Goal: Task Accomplishment & Management: Complete application form

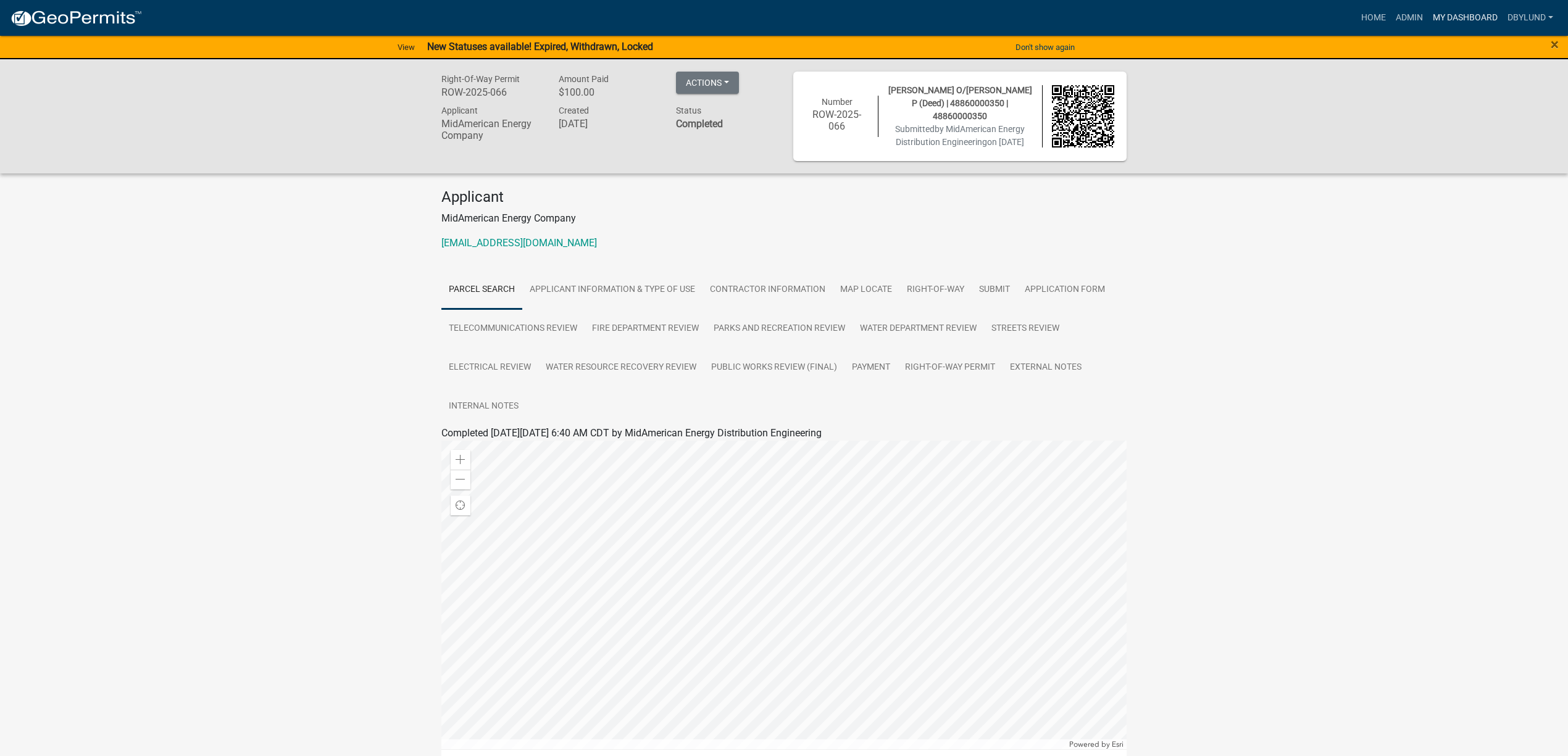
click at [1479, 18] on link "My Dashboard" at bounding box center [1465, 18] width 75 height 23
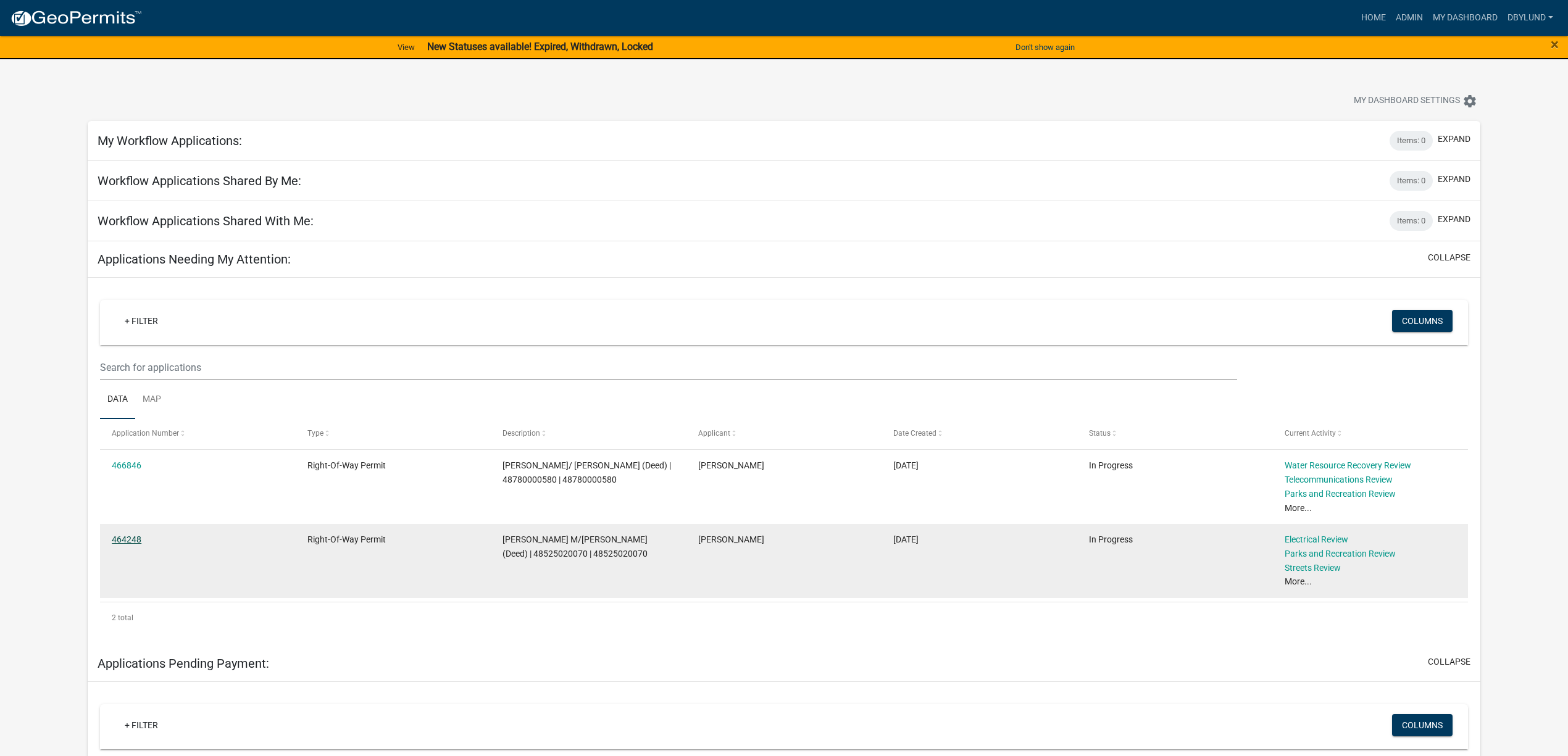
click at [122, 541] on link "464248" at bounding box center [126, 539] width 30 height 10
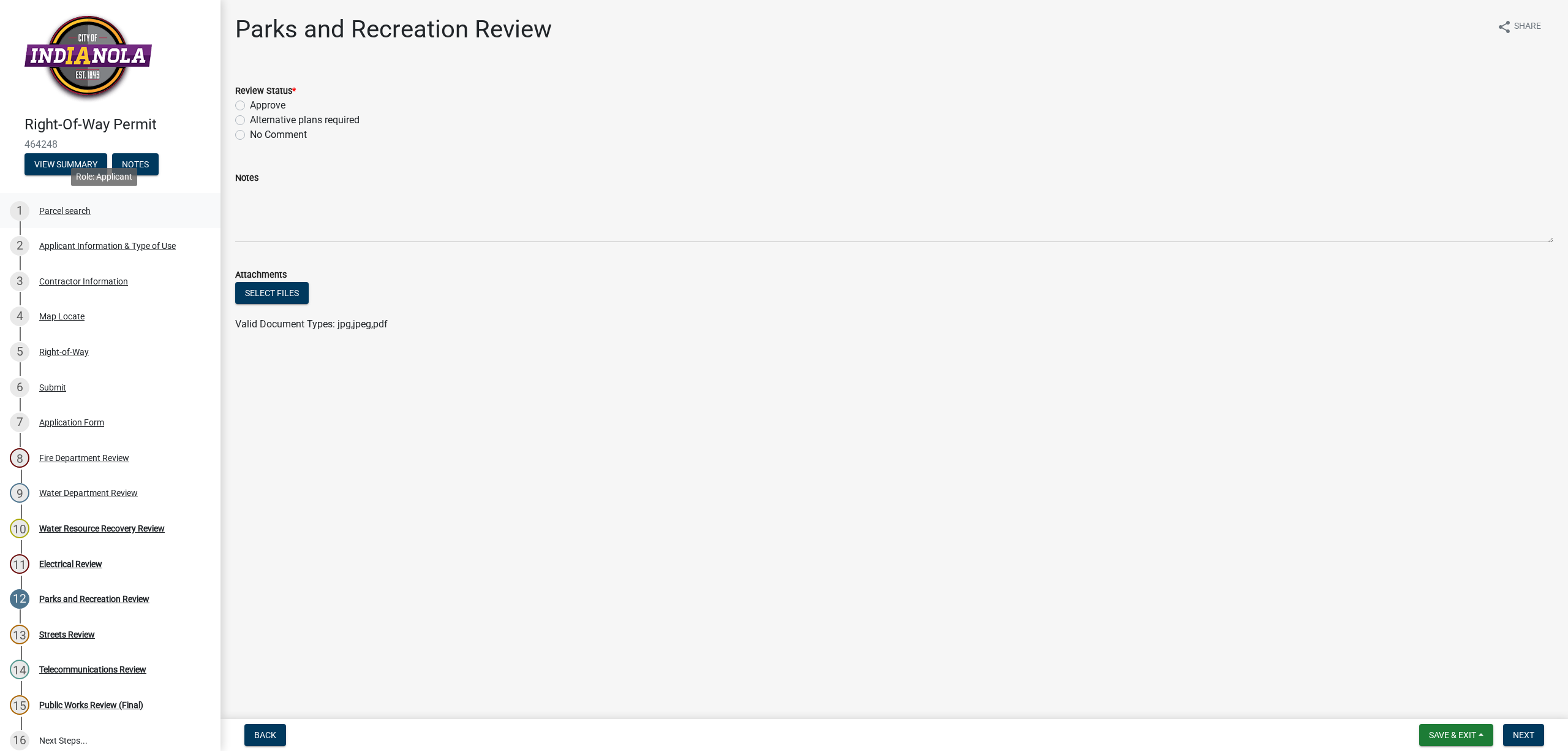
click at [59, 209] on div "Parcel search" at bounding box center [65, 211] width 51 height 9
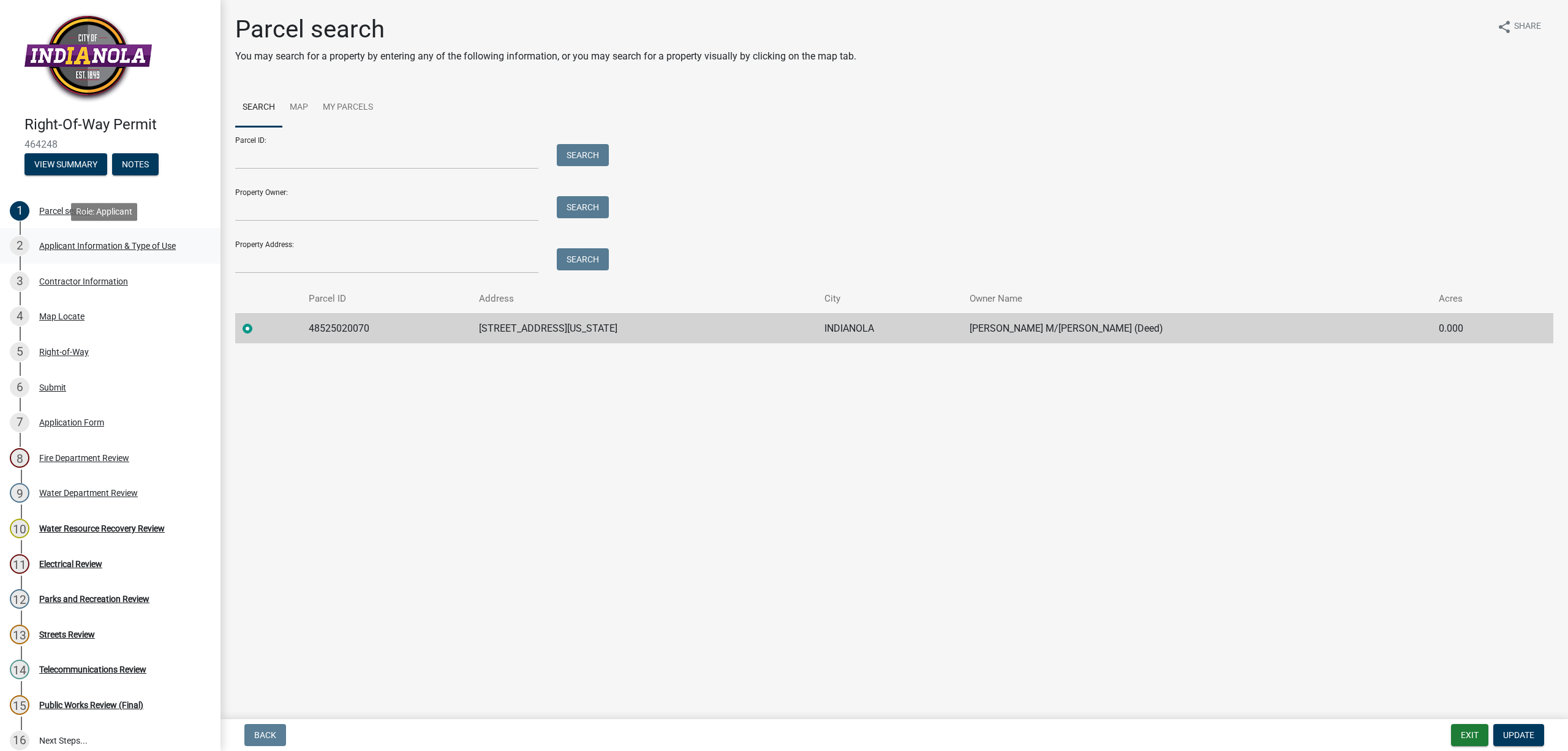
click at [59, 245] on div "Applicant Information & Type of Use" at bounding box center [107, 246] width 137 height 9
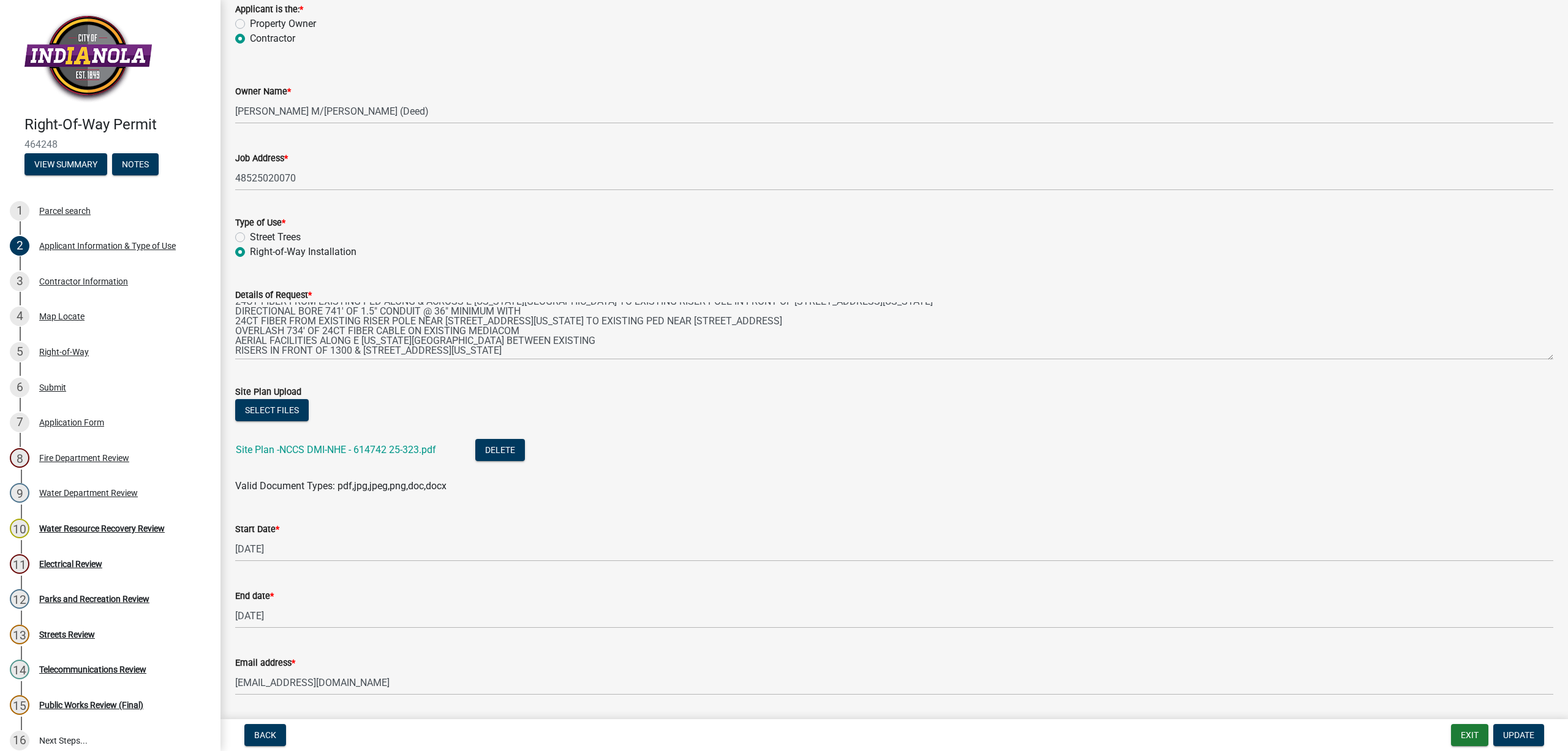
scroll to position [88, 0]
click at [50, 314] on div "Map Locate" at bounding box center [62, 316] width 46 height 9
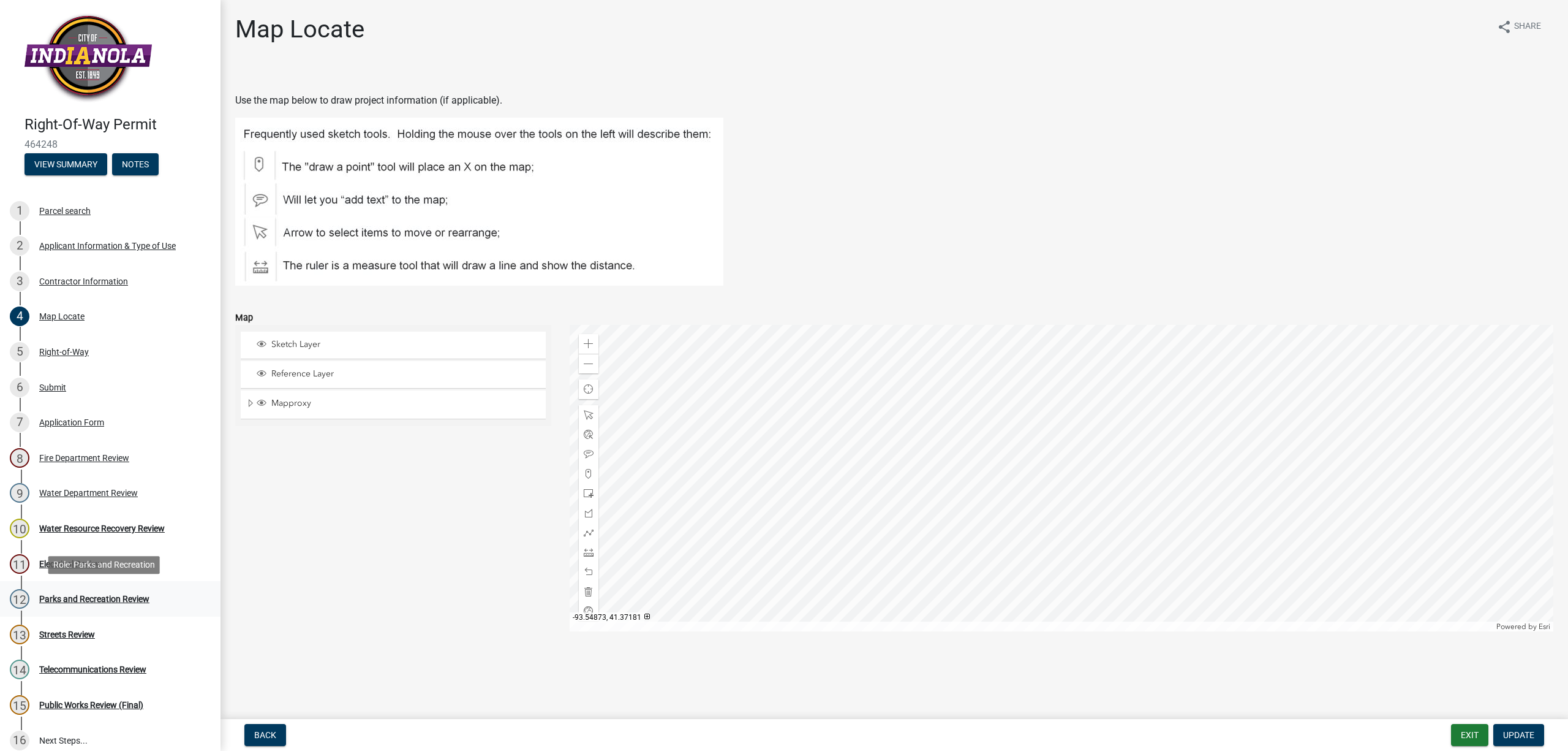
click at [67, 599] on div "Parks and Recreation Review" at bounding box center [94, 599] width 110 height 9
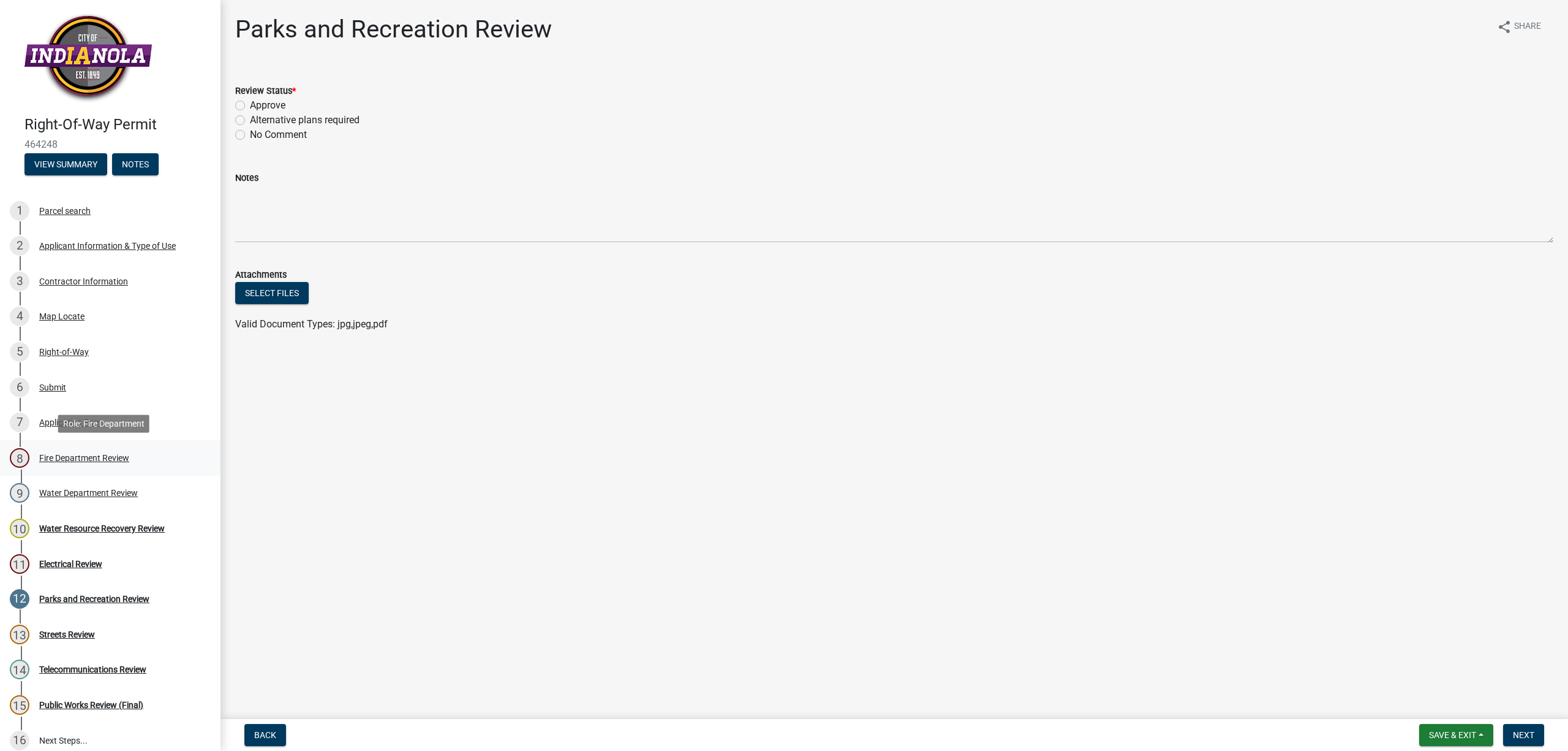
click at [77, 453] on div "Fire Department Review" at bounding box center [84, 458] width 90 height 9
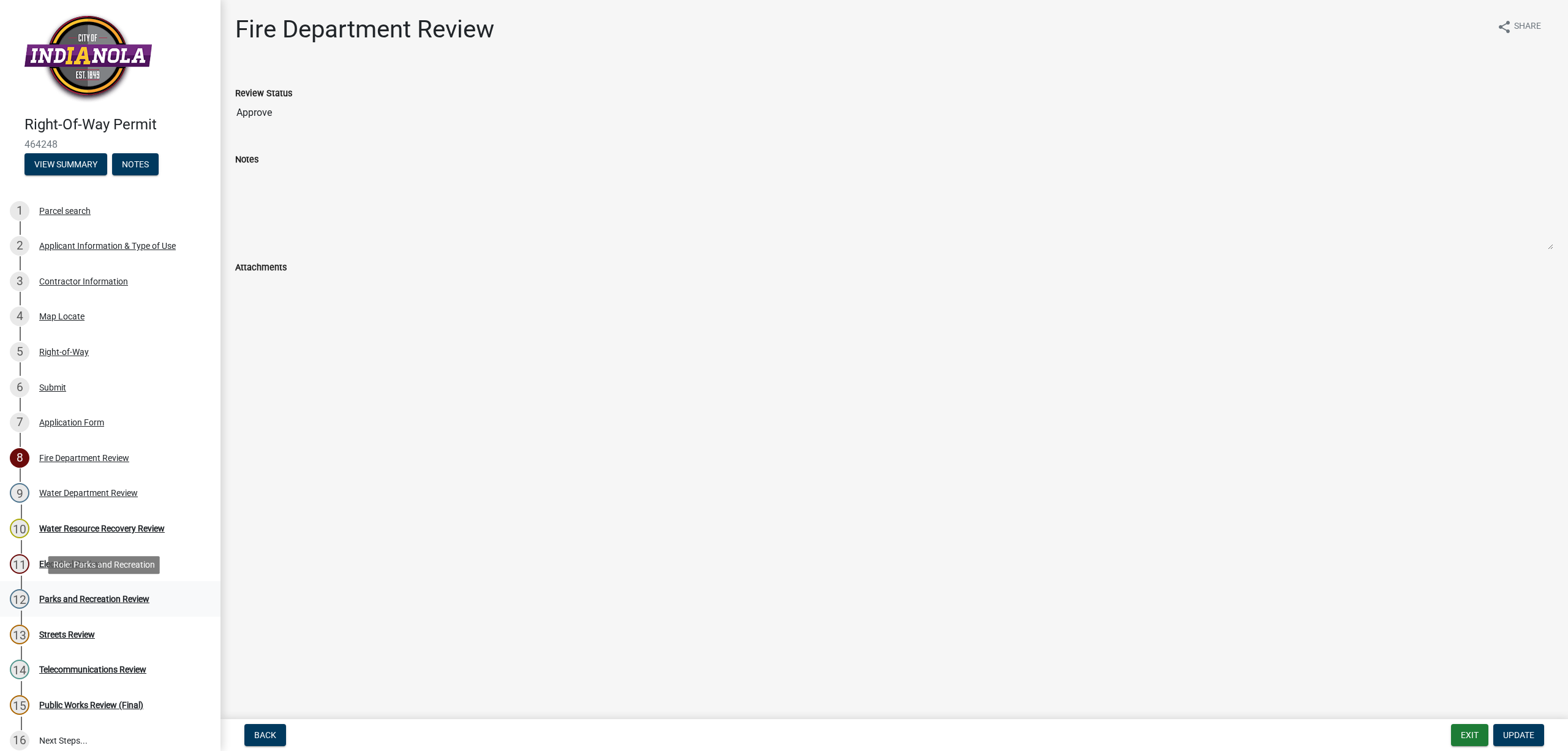
click at [97, 599] on div "Parks and Recreation Review" at bounding box center [94, 599] width 110 height 9
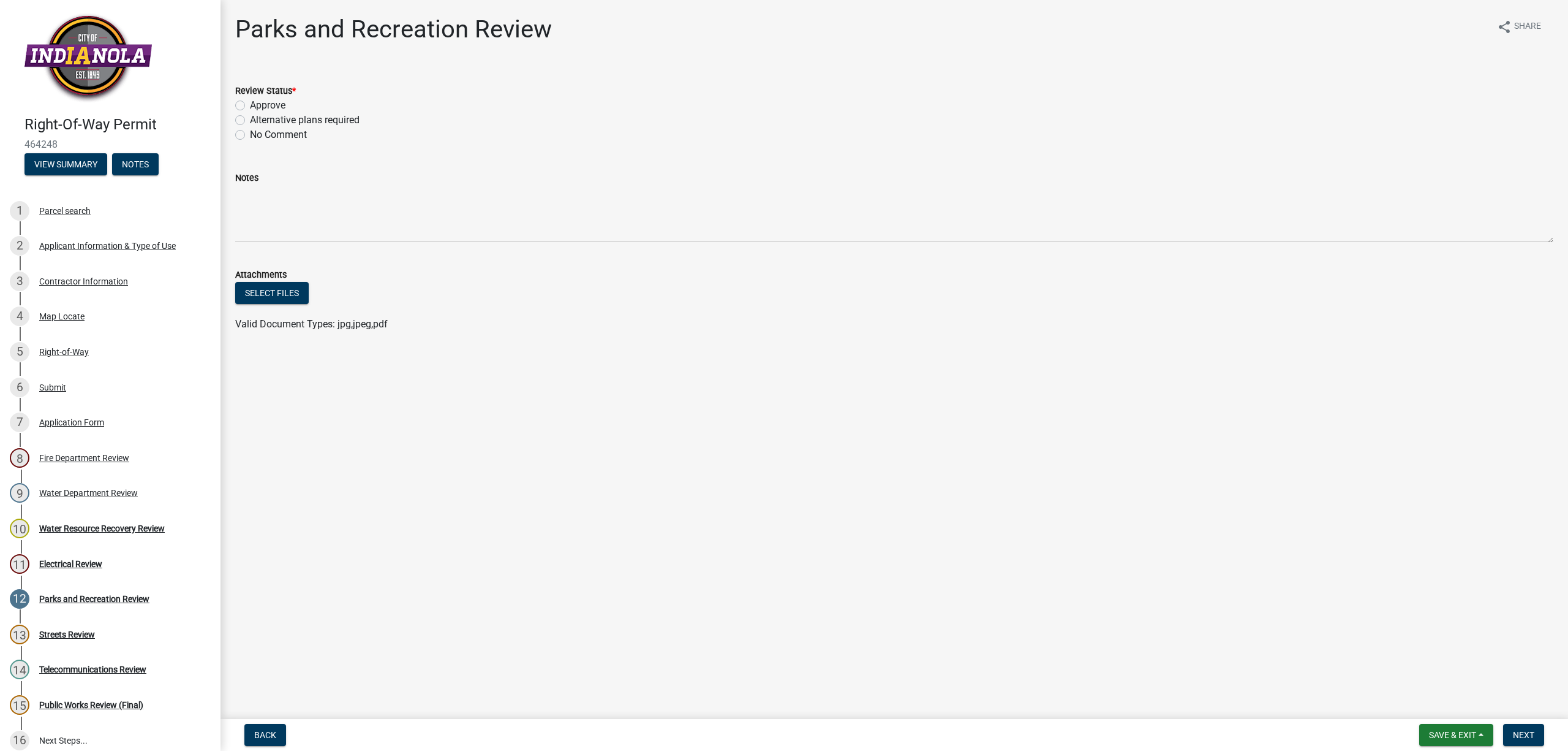
click at [250, 106] on label "Approve" at bounding box center [267, 106] width 36 height 15
click at [250, 106] on input "Approve" at bounding box center [254, 102] width 8 height 8
radio input "true"
click at [1526, 734] on span "Next" at bounding box center [1524, 735] width 21 height 10
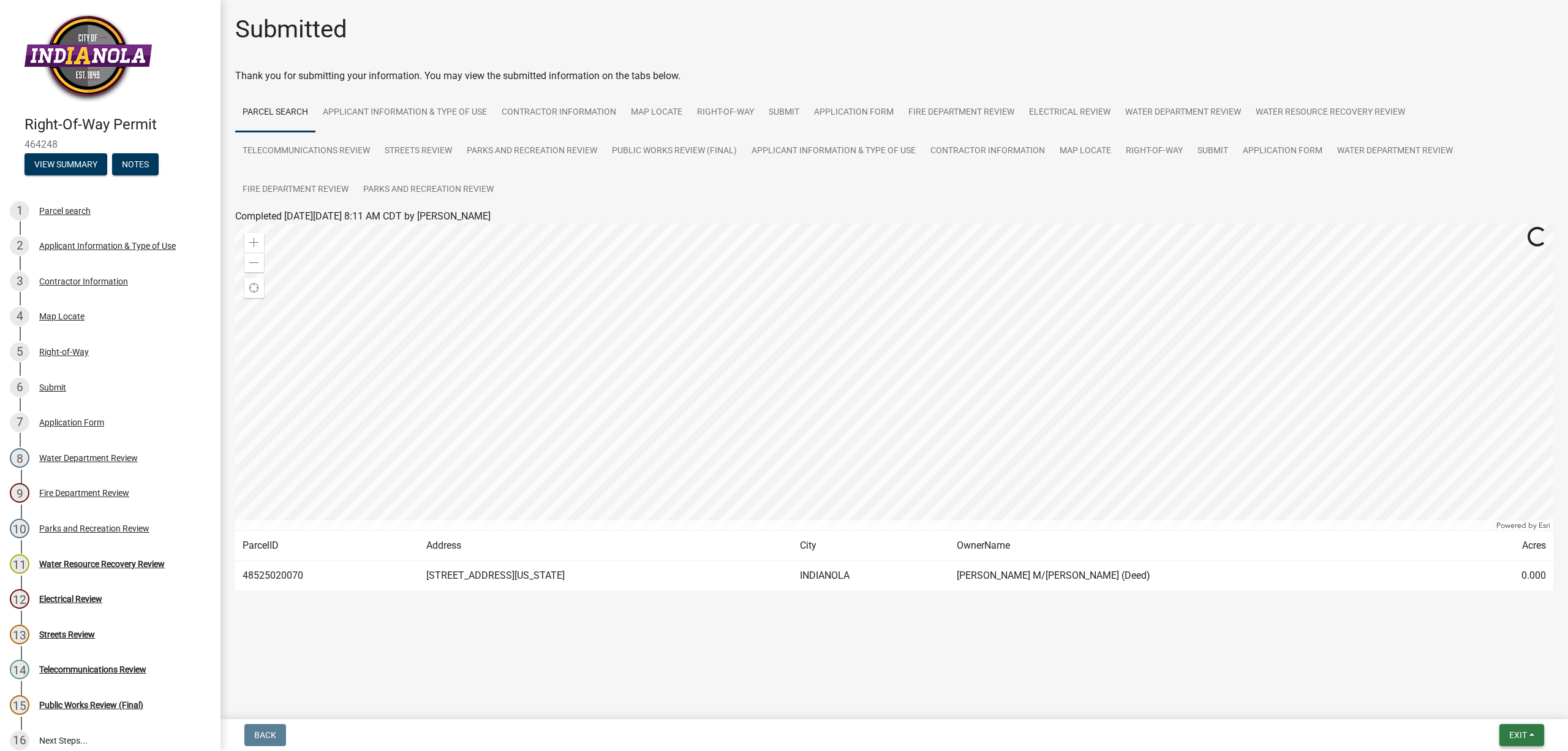
click at [1515, 735] on span "Exit" at bounding box center [1518, 735] width 17 height 10
click at [1469, 701] on button "Save & Exit" at bounding box center [1495, 703] width 98 height 29
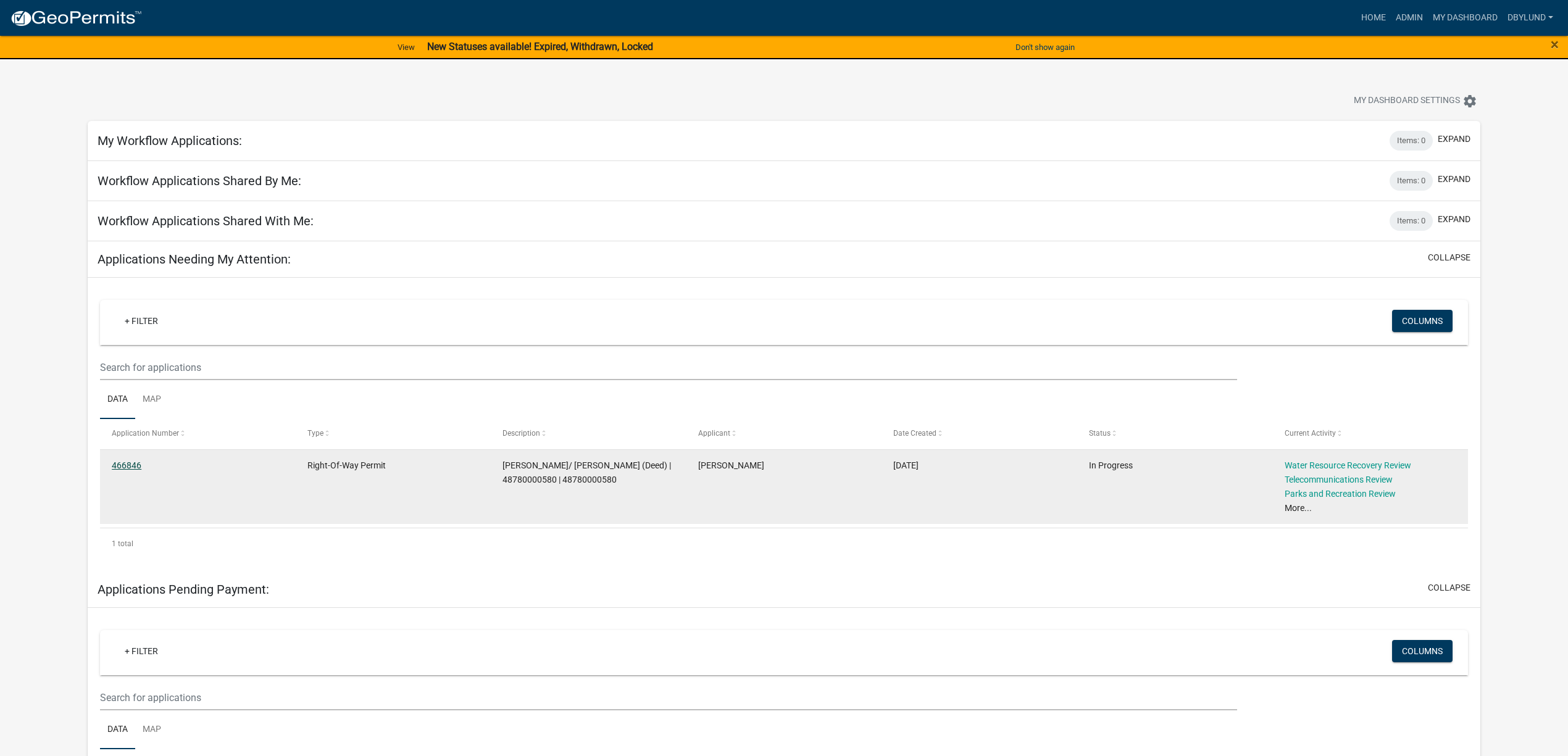
click at [134, 465] on link "466846" at bounding box center [126, 465] width 30 height 10
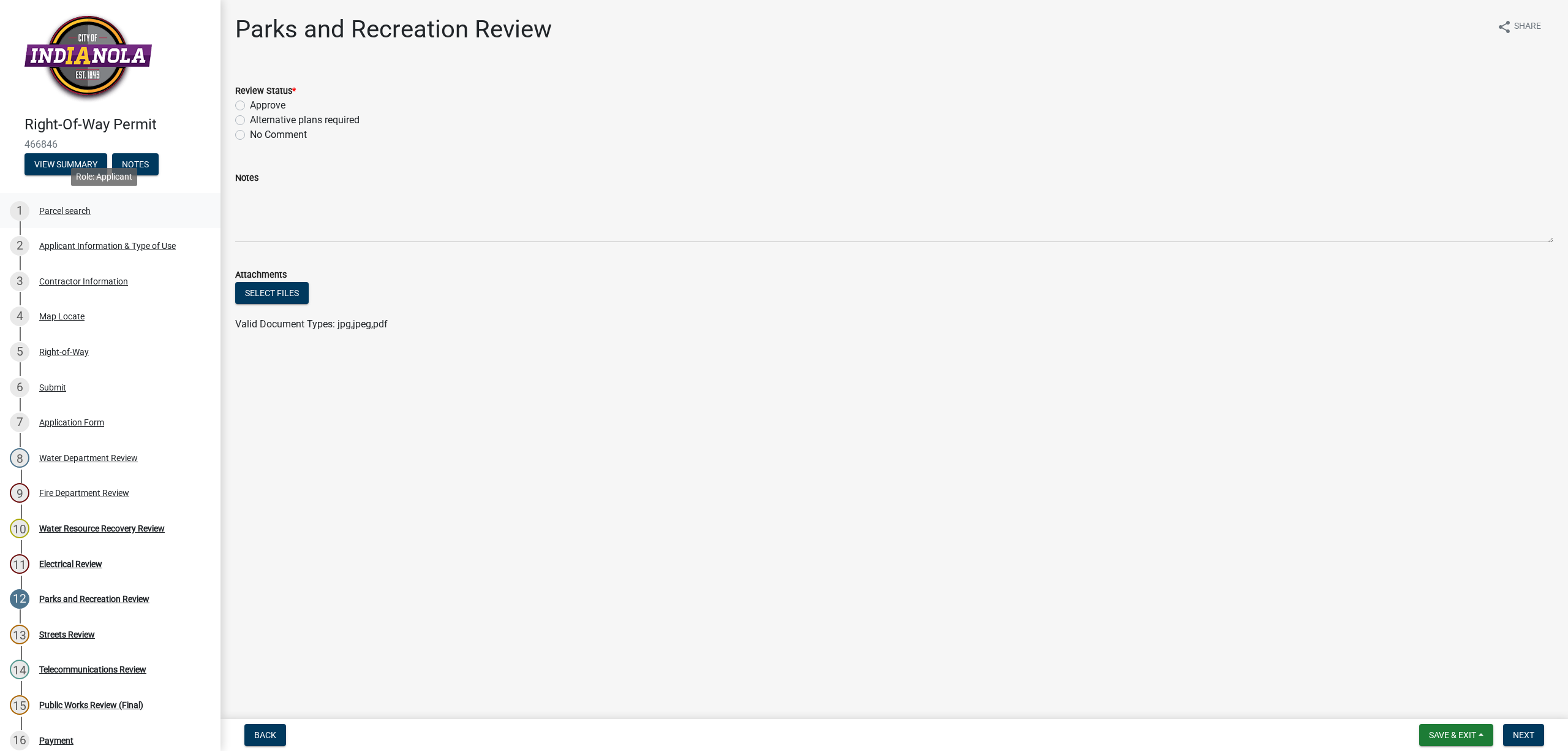
click at [64, 208] on div "Parcel search" at bounding box center [65, 211] width 51 height 9
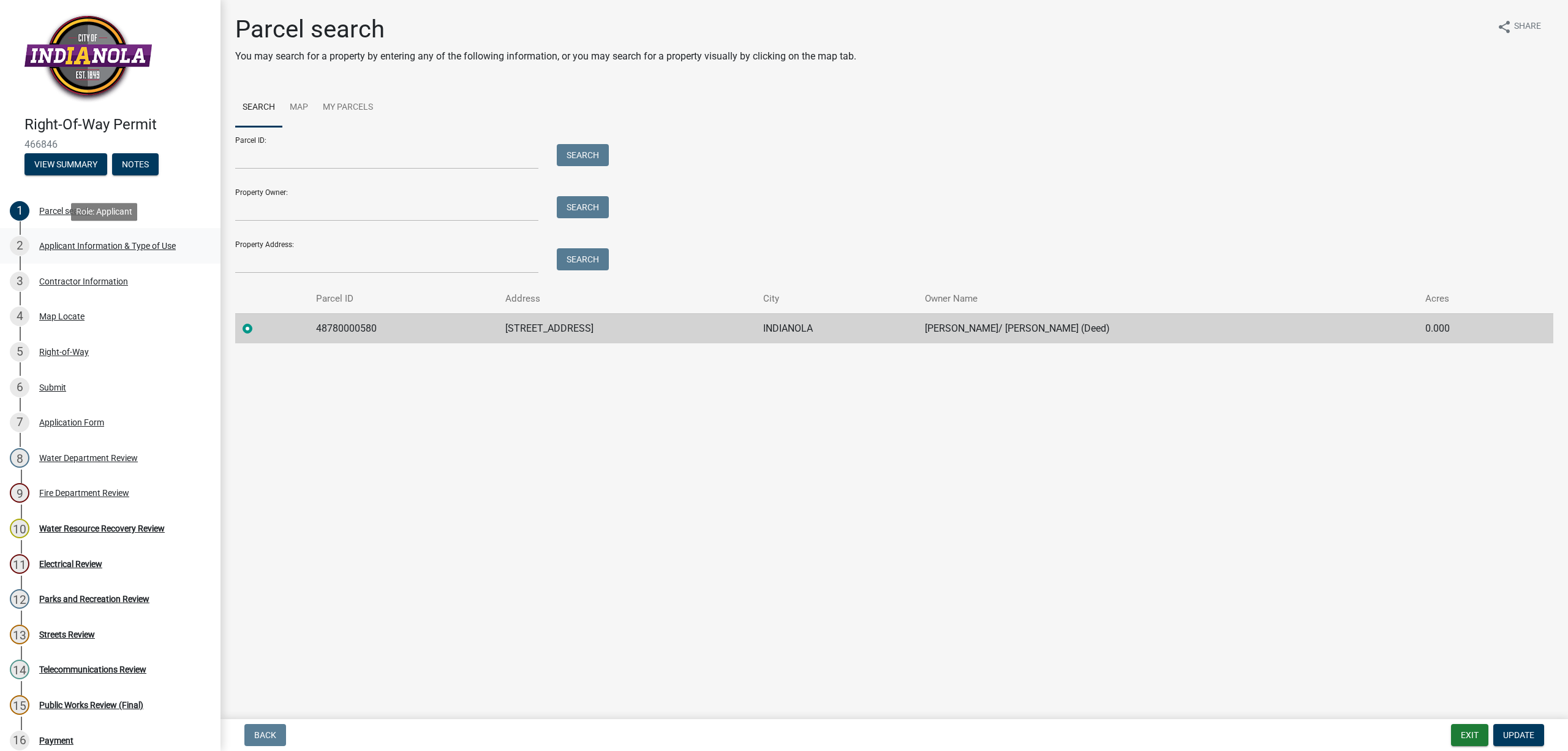
click at [76, 245] on div "Applicant Information & Type of Use" at bounding box center [107, 246] width 137 height 9
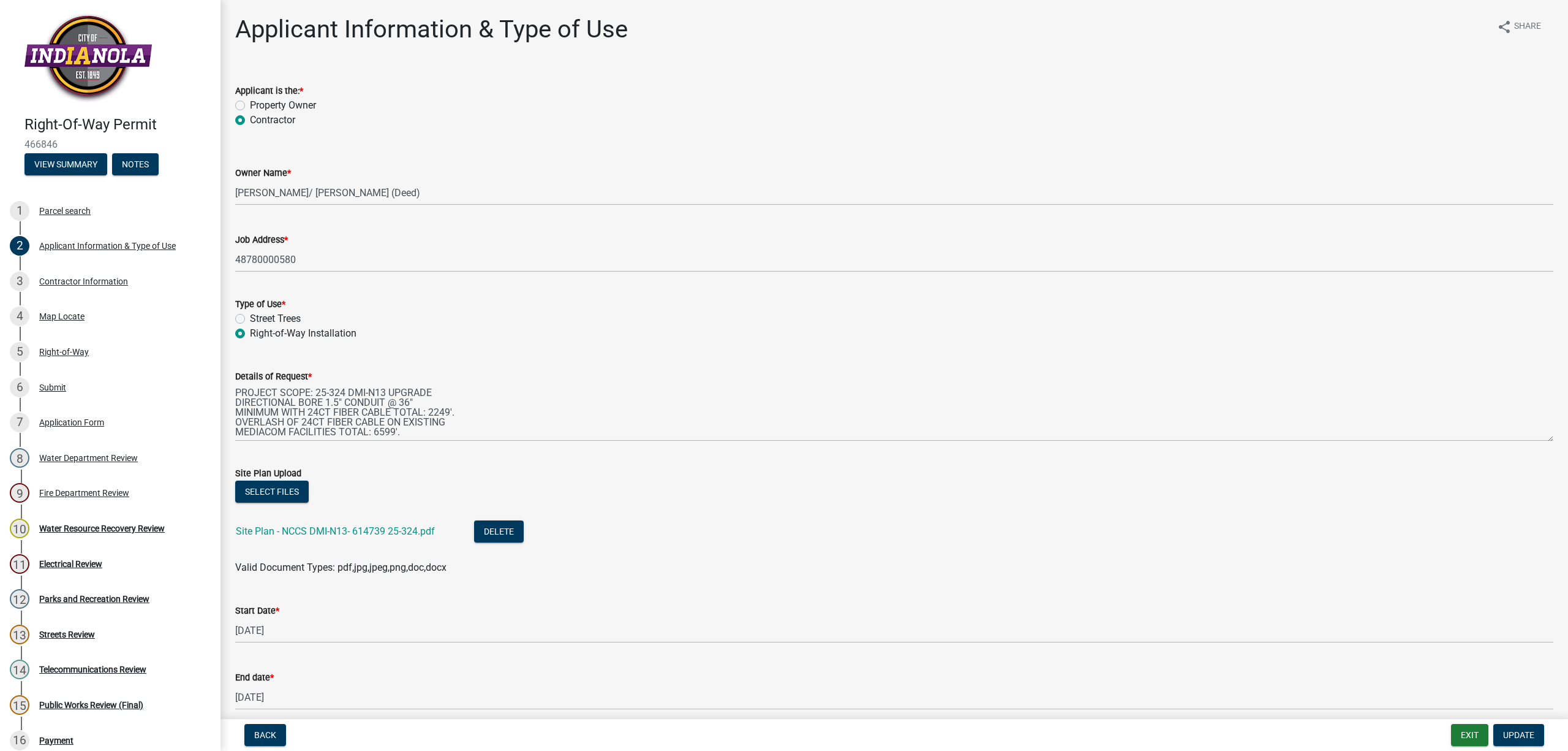
scroll to position [81, 0]
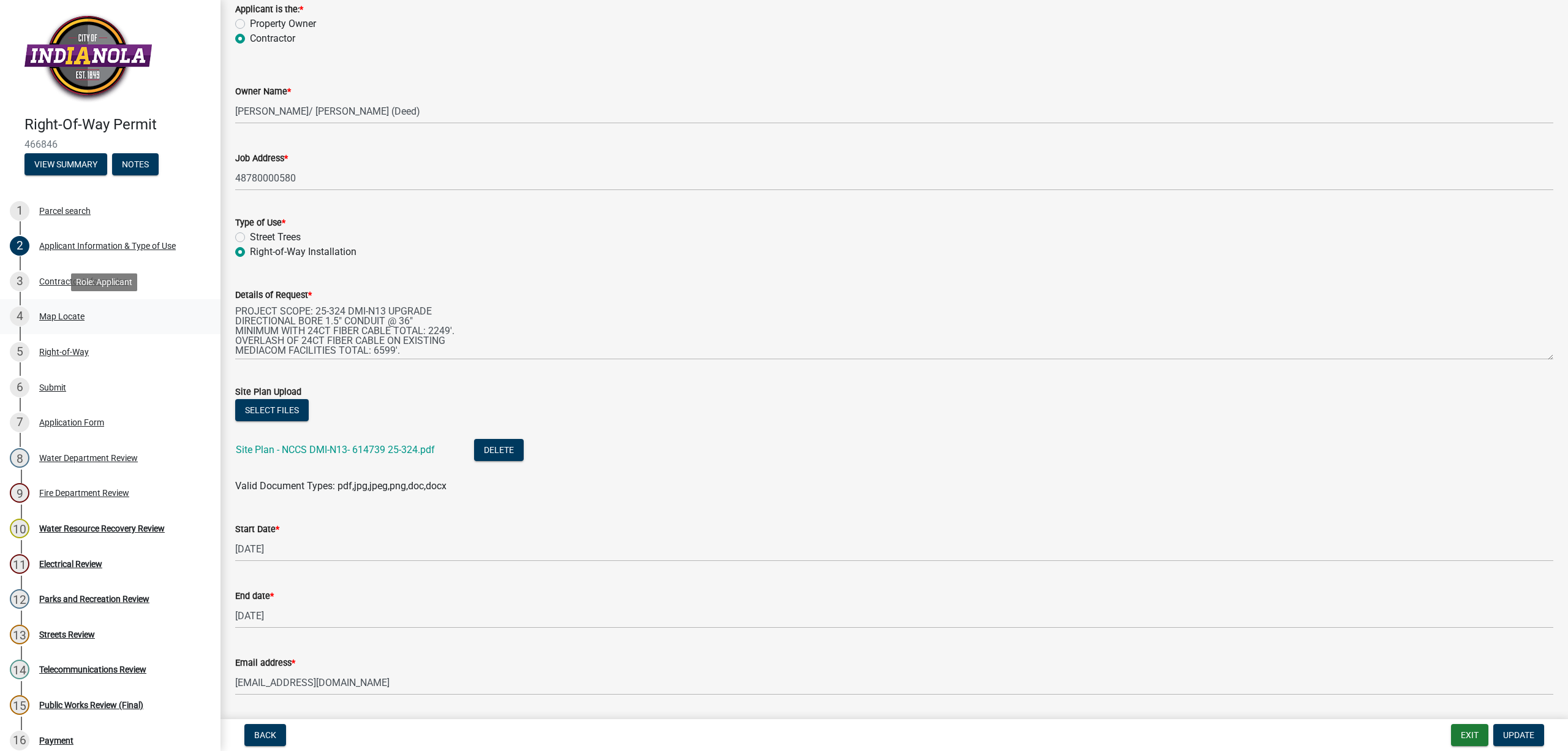
click at [52, 315] on div "Map Locate" at bounding box center [62, 316] width 46 height 9
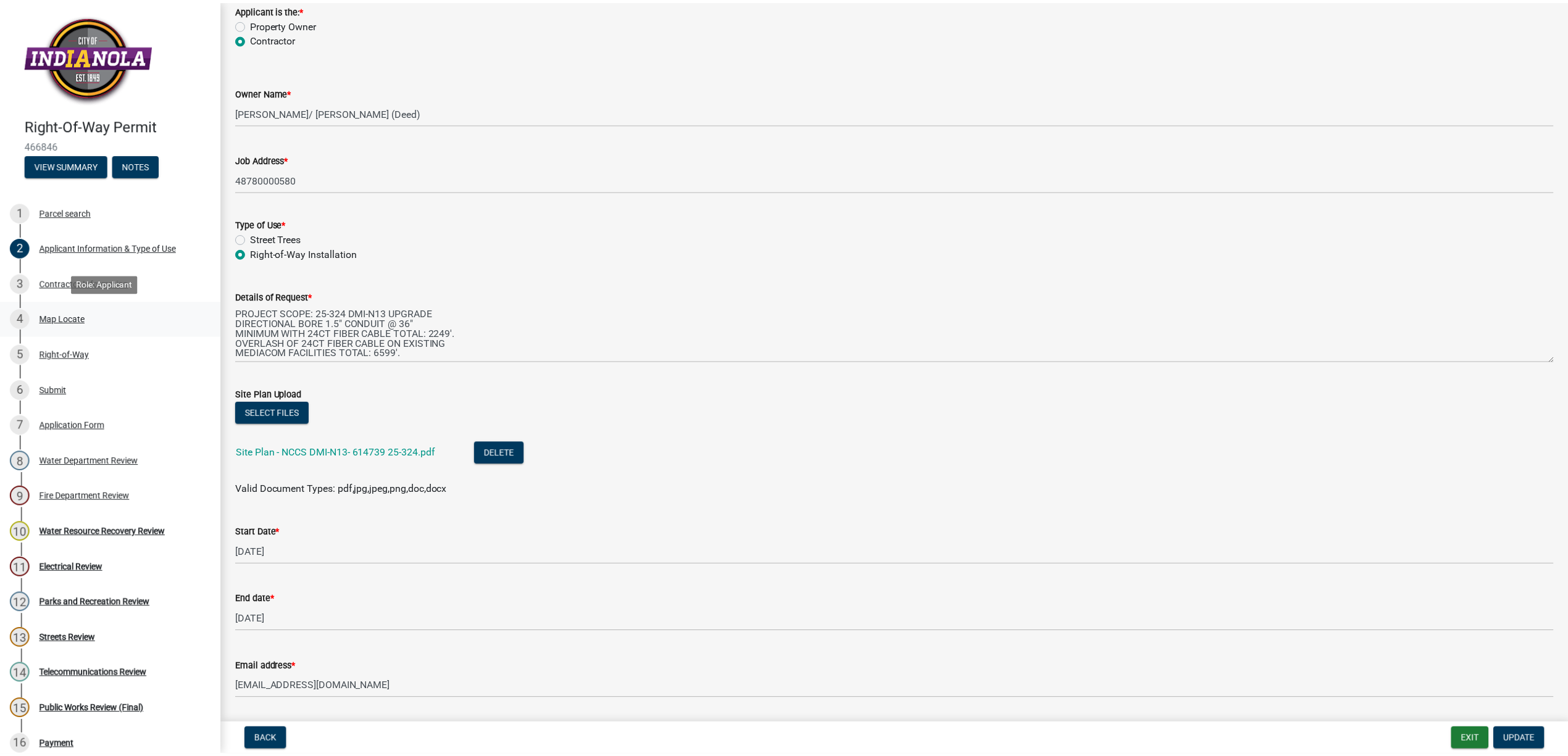
scroll to position [0, 0]
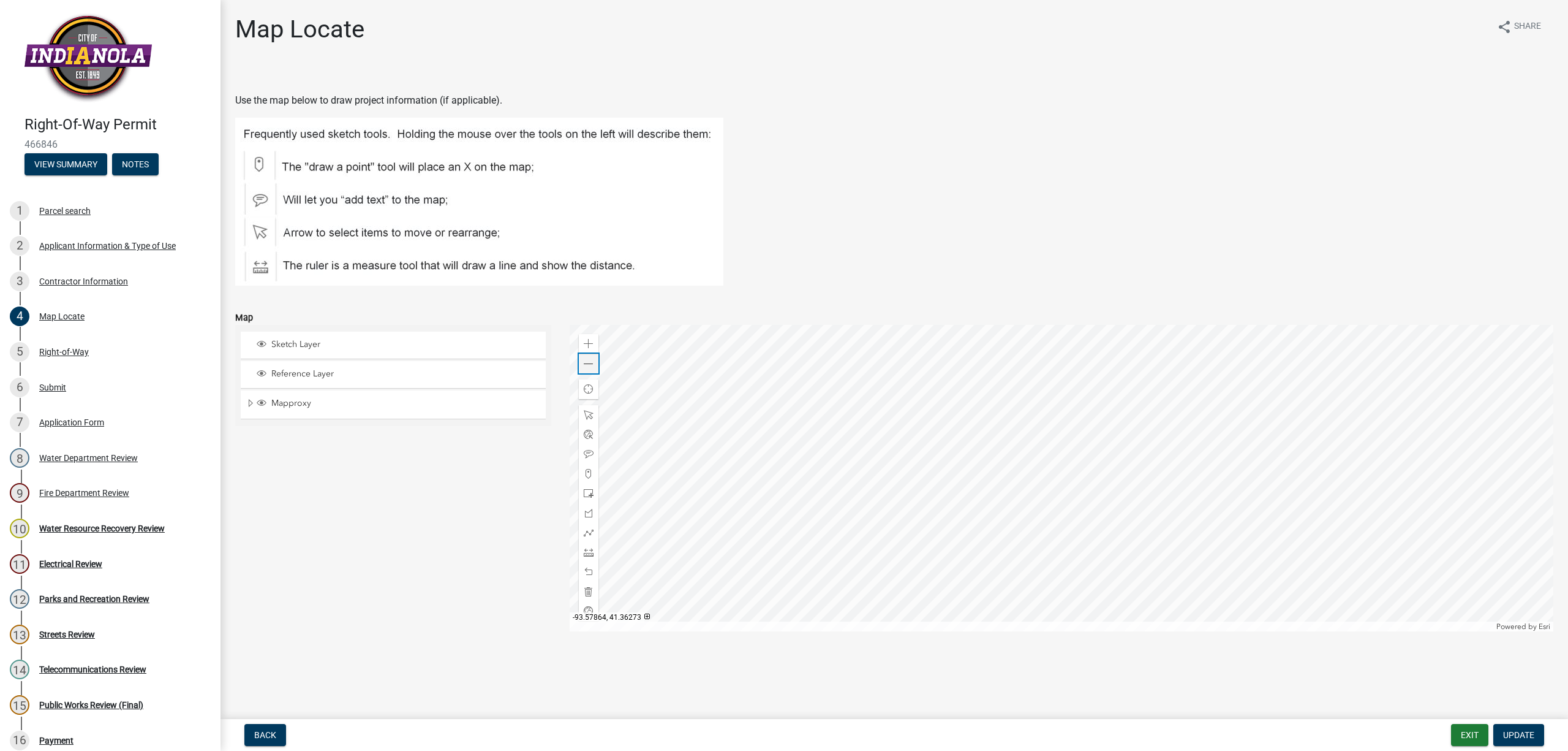
click at [581, 358] on div "Zoom out" at bounding box center [588, 363] width 19 height 19
click at [86, 595] on div "Parks and Recreation Review" at bounding box center [94, 599] width 110 height 9
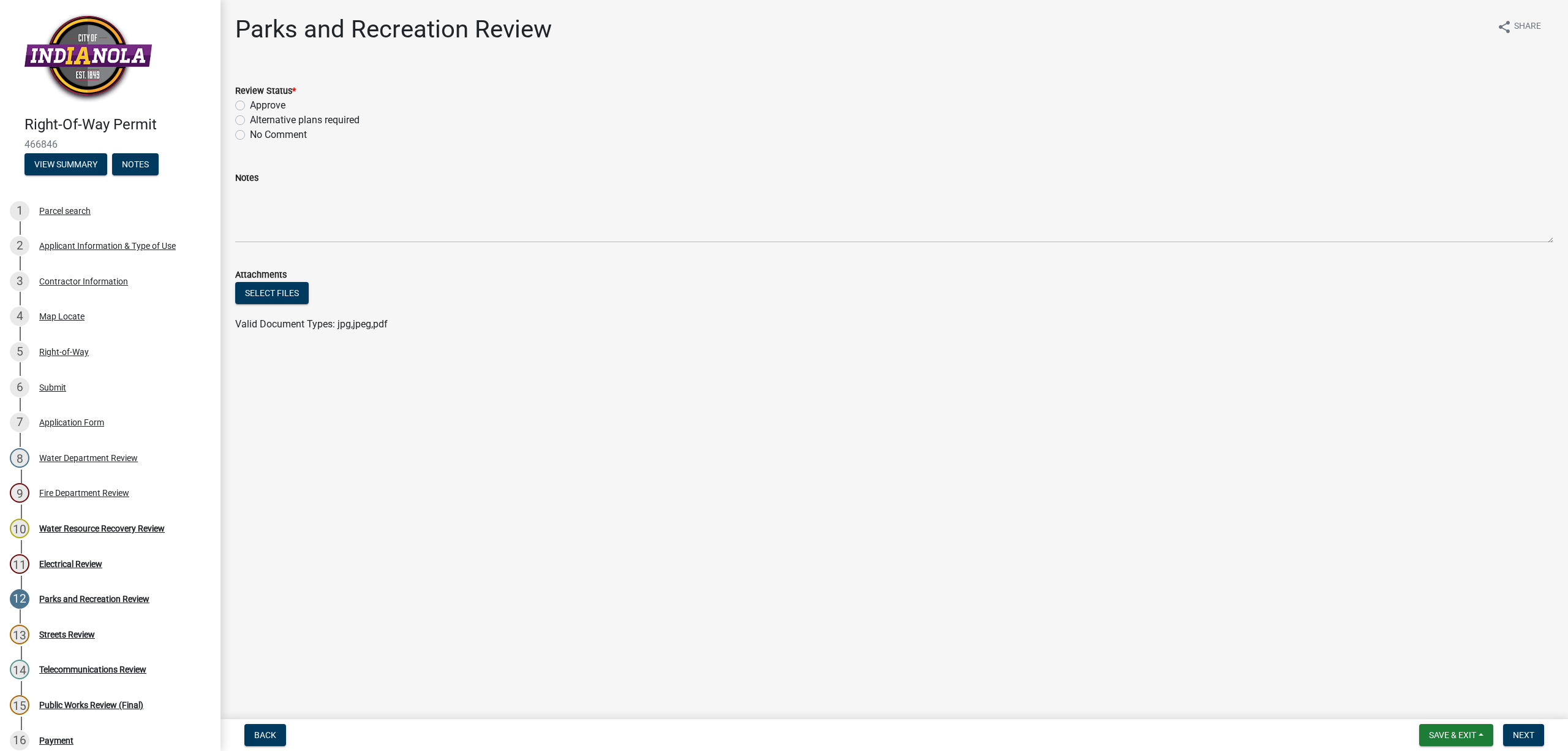
click at [250, 106] on label "Approve" at bounding box center [267, 106] width 36 height 15
click at [250, 106] on input "Approve" at bounding box center [254, 102] width 8 height 8
radio input "true"
click at [1530, 731] on span "Next" at bounding box center [1524, 735] width 21 height 10
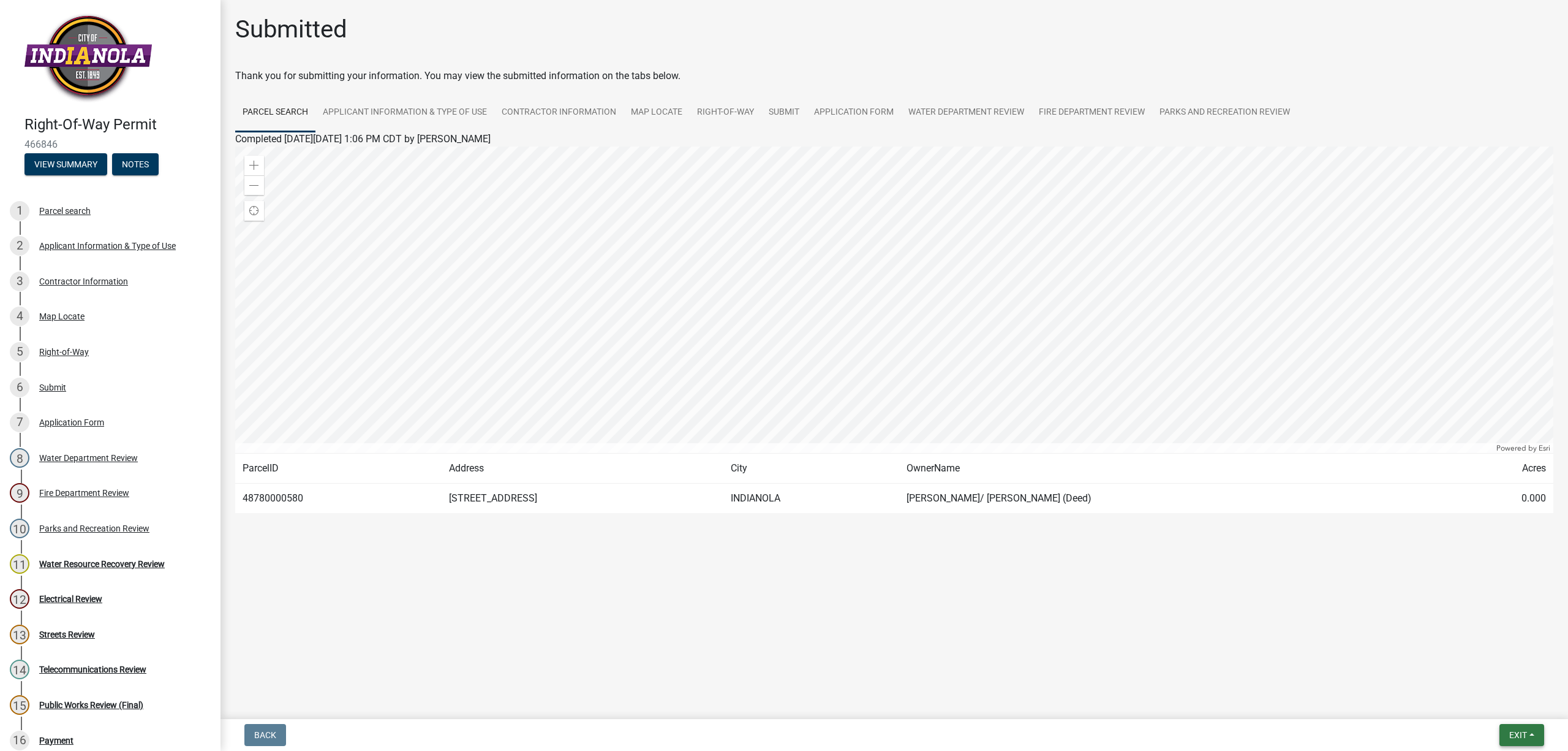
click at [1519, 735] on span "Exit" at bounding box center [1518, 735] width 17 height 10
click at [1497, 706] on button "Save & Exit" at bounding box center [1495, 703] width 98 height 29
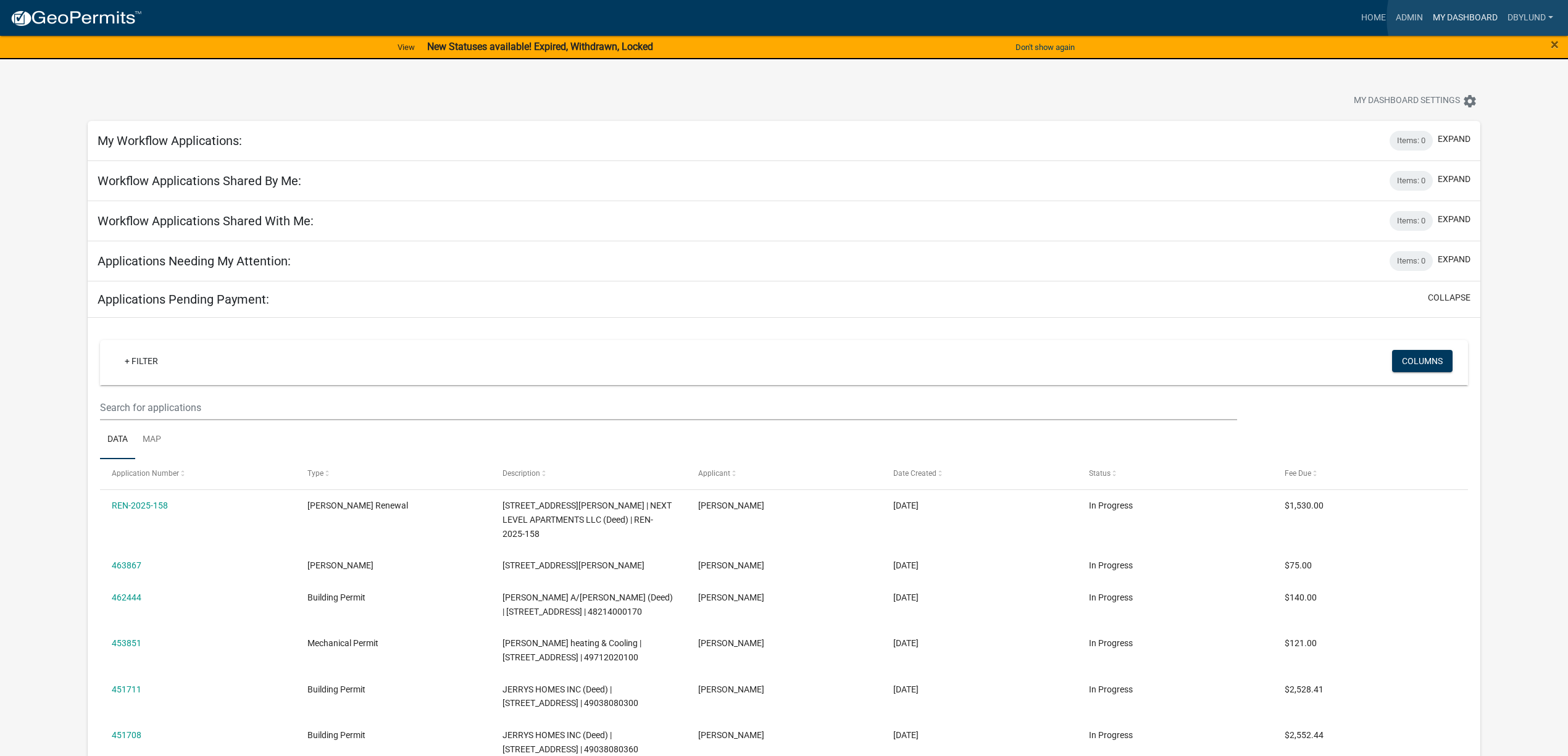
click at [1480, 18] on link "My Dashboard" at bounding box center [1465, 18] width 75 height 23
